Goal: Navigation & Orientation: Understand site structure

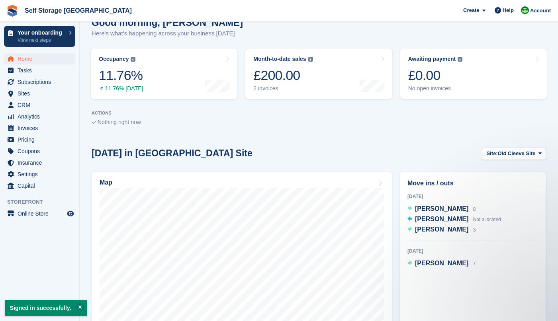
scroll to position [119, 0]
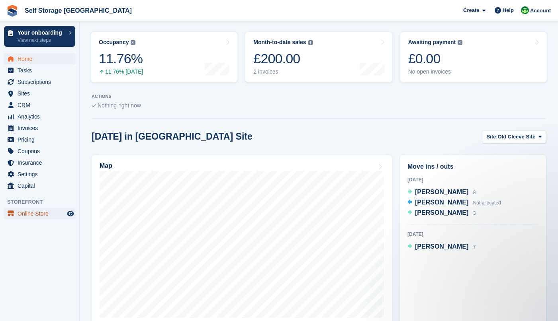
click at [34, 213] on span "Online Store" at bounding box center [42, 213] width 48 height 11
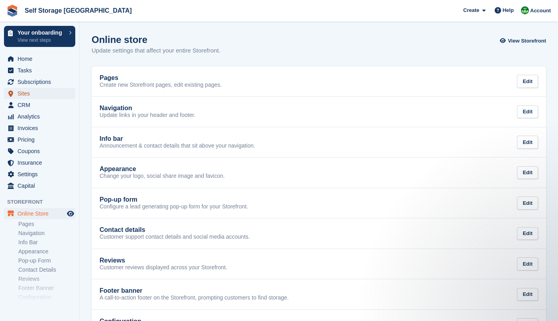
click at [24, 94] on span "Sites" at bounding box center [42, 93] width 48 height 11
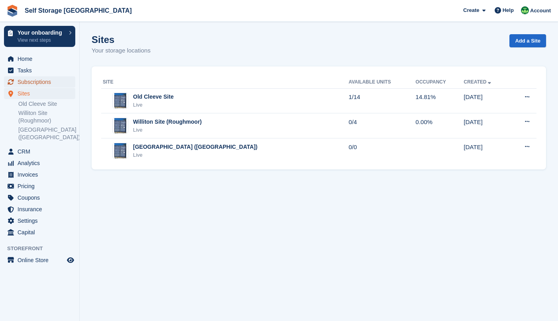
click at [45, 83] on span "Subscriptions" at bounding box center [42, 81] width 48 height 11
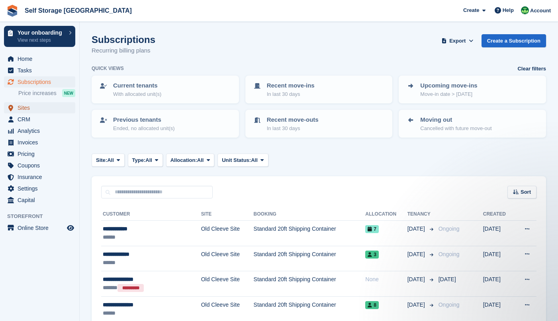
click at [25, 108] on span "Sites" at bounding box center [42, 107] width 48 height 11
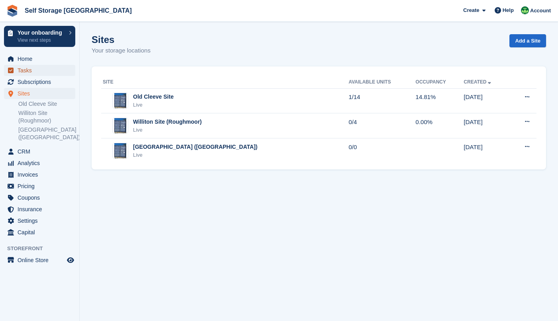
click at [23, 70] on span "Tasks" at bounding box center [42, 70] width 48 height 11
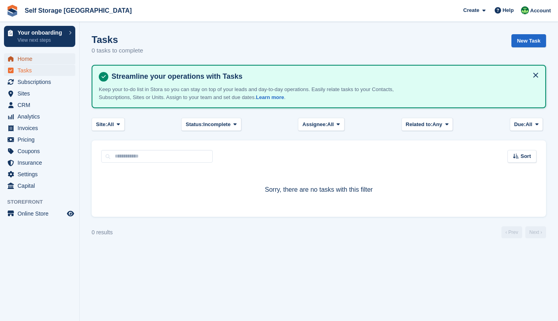
click at [24, 59] on span "Home" at bounding box center [42, 58] width 48 height 11
